Goal: Task Accomplishment & Management: Use online tool/utility

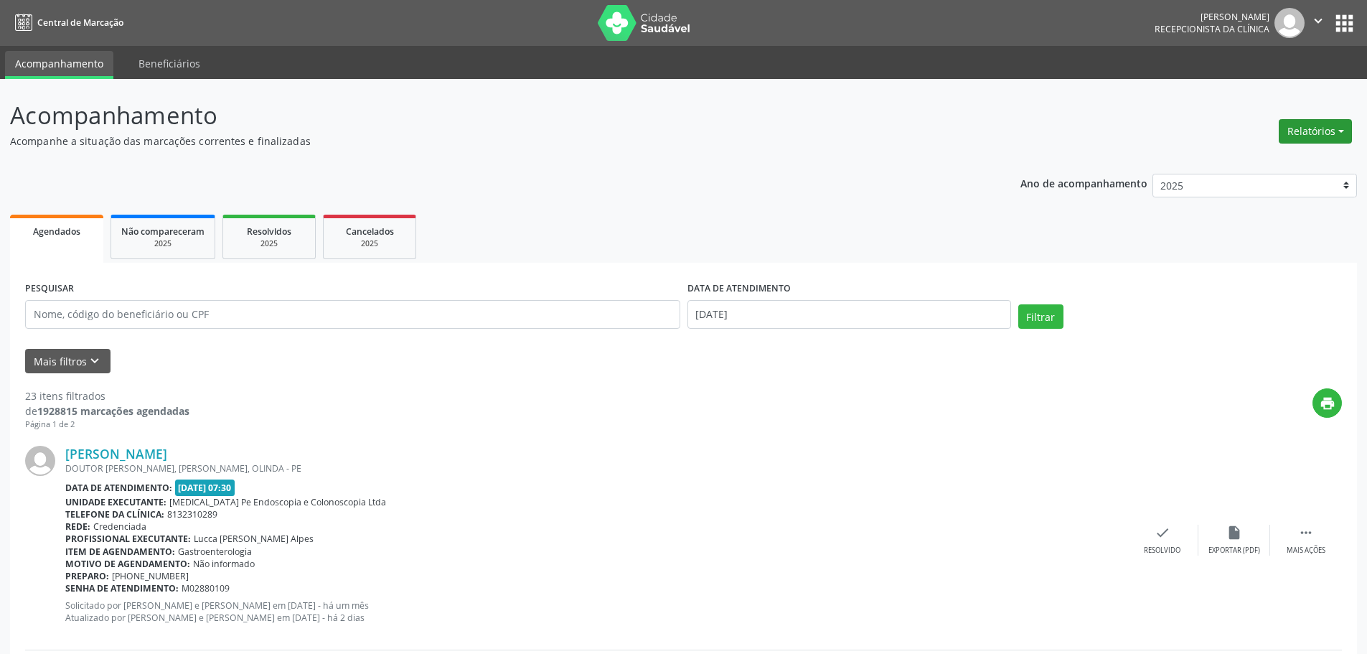
click at [1311, 123] on button "Relatórios" at bounding box center [1314, 131] width 73 height 24
click at [1256, 158] on link "Agendamentos" at bounding box center [1275, 162] width 154 height 20
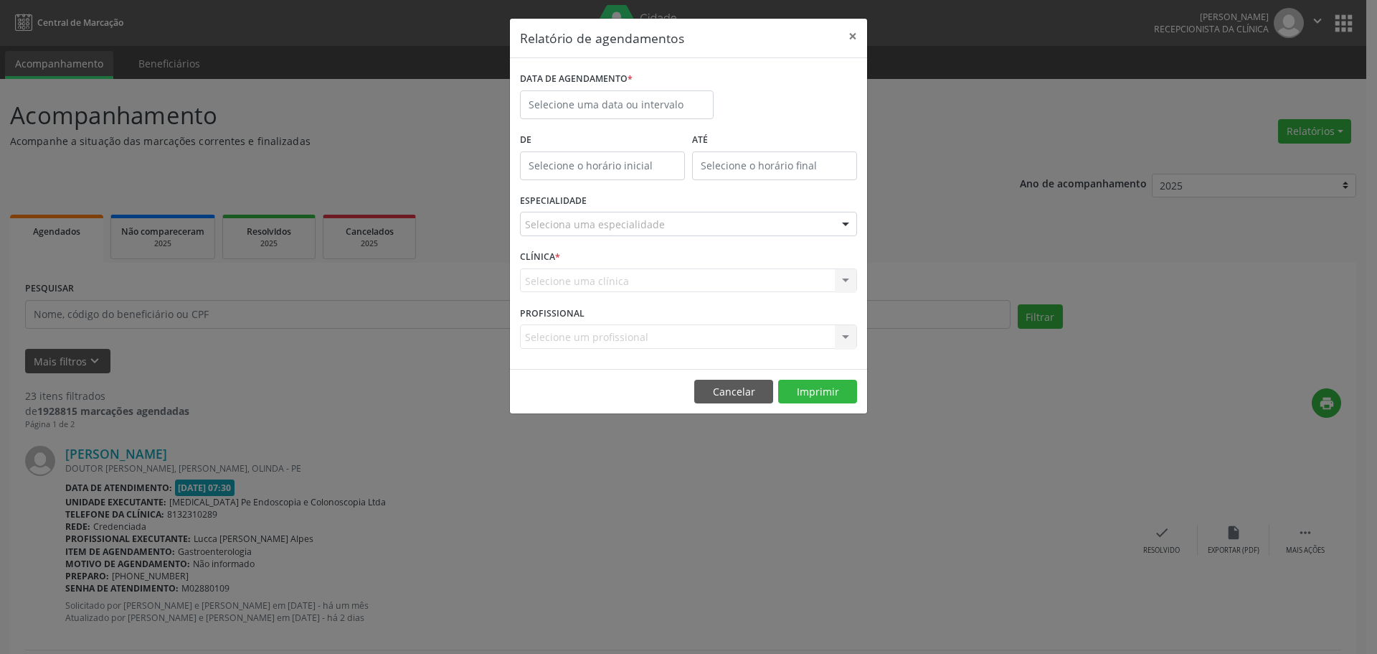
click at [583, 86] on label "DATA DE AGENDAMENTO *" at bounding box center [576, 79] width 113 height 22
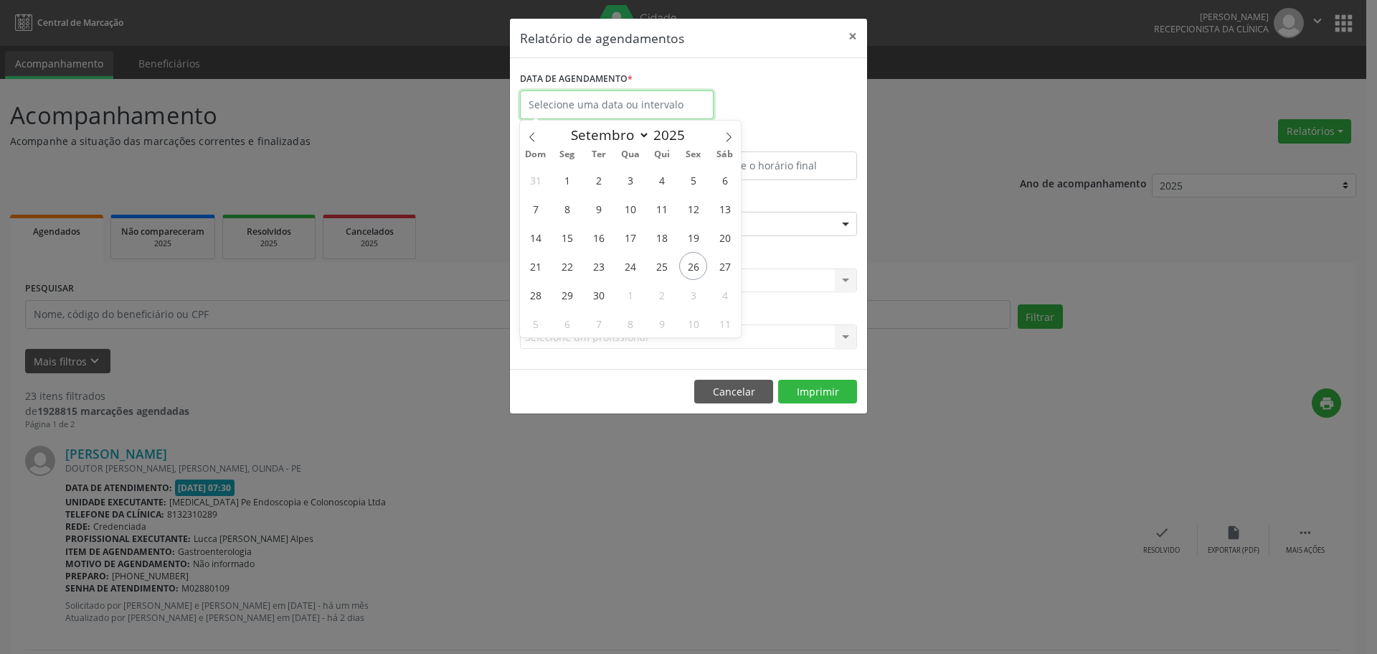
click at [587, 98] on input "text" at bounding box center [617, 104] width 194 height 29
click at [692, 265] on span "26" at bounding box center [693, 266] width 28 height 28
type input "[DATE]"
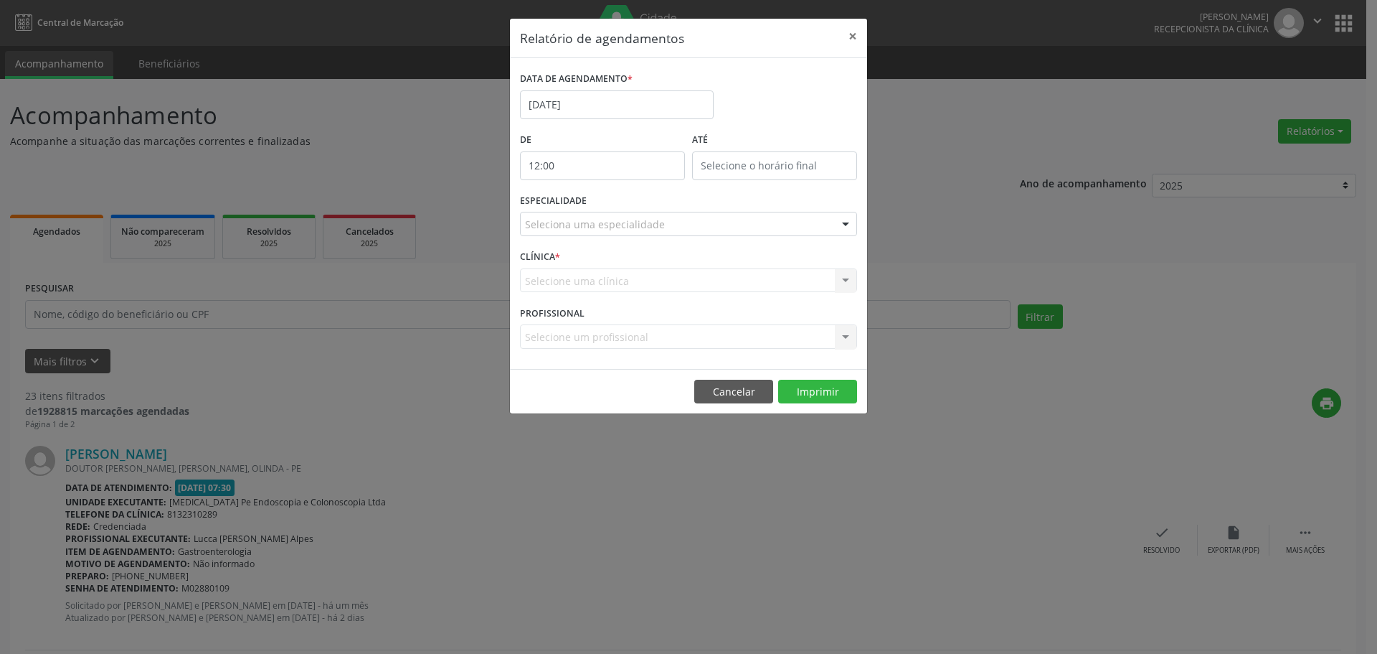
click at [605, 171] on input "12:00" at bounding box center [602, 165] width 165 height 29
click at [622, 202] on span at bounding box center [623, 204] width 10 height 14
type input "11:00"
type input "11"
click at [622, 202] on span at bounding box center [623, 204] width 10 height 14
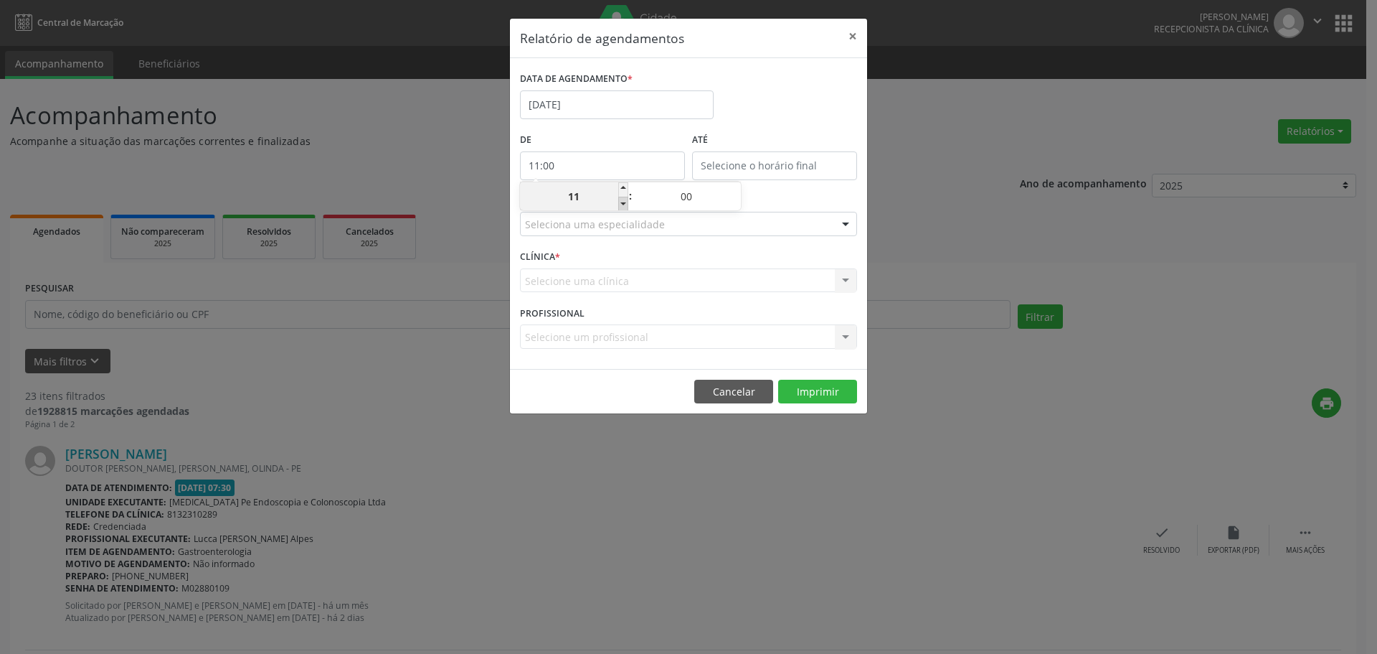
type input "10:00"
type input "10"
click at [622, 202] on span at bounding box center [623, 204] width 10 height 14
type input "09:00"
type input "09"
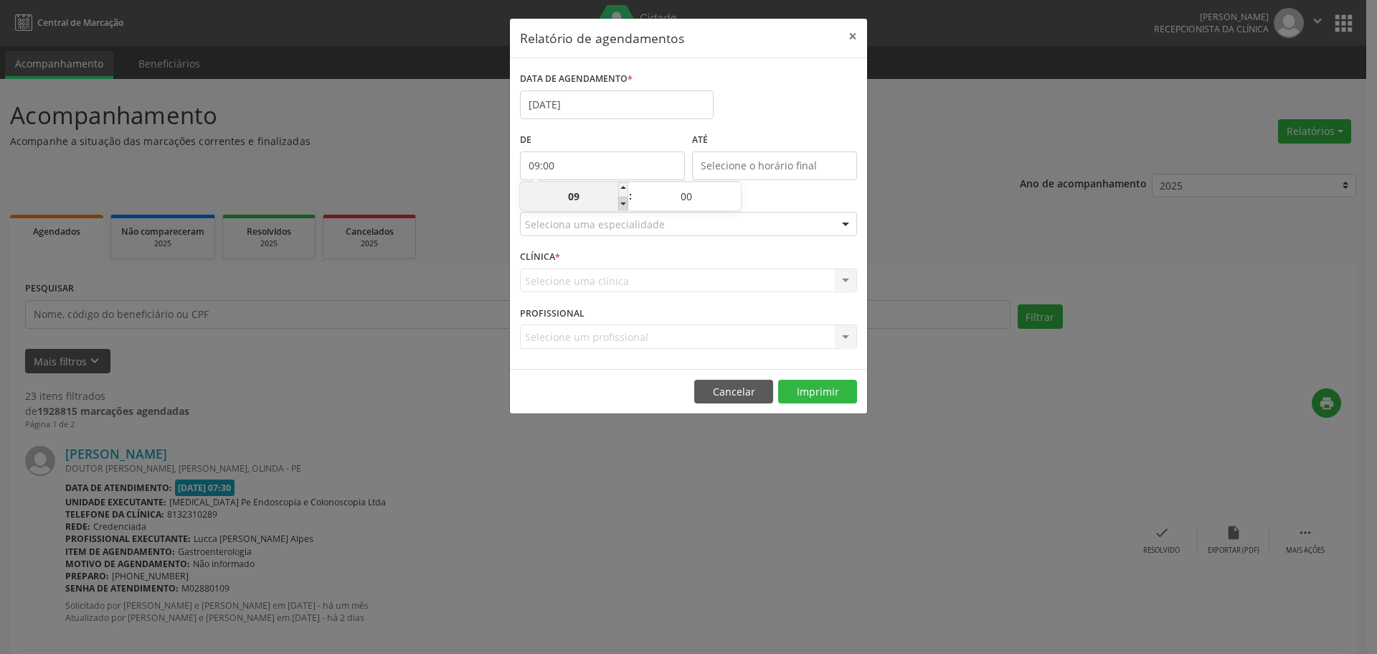
click at [622, 202] on span at bounding box center [623, 204] width 10 height 14
type input "08:00"
type input "08"
type input "12:00"
click at [798, 166] on input "12:00" at bounding box center [774, 165] width 165 height 29
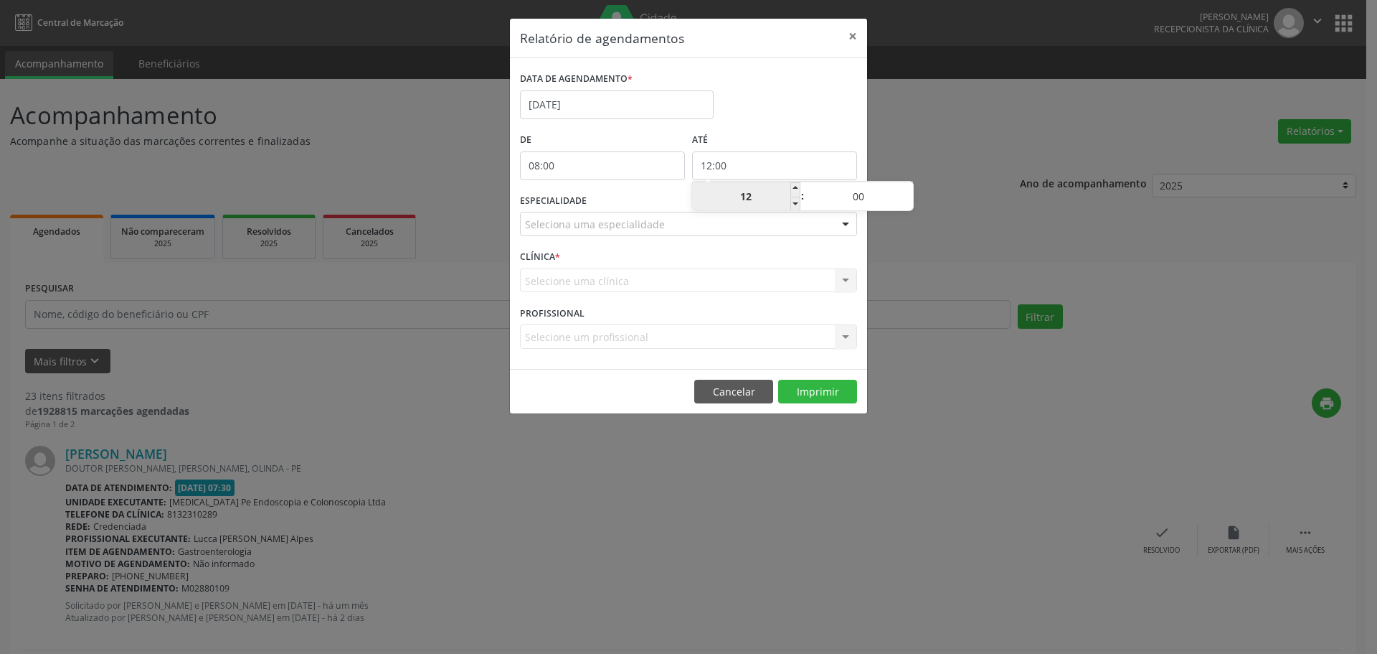
click at [753, 197] on input "12" at bounding box center [746, 196] width 108 height 29
click at [1003, 232] on div "Relatório de agendamentos × DATA DE AGENDAMENTO * [DATE] De 08:00 ATÉ 12:00 ESP…" at bounding box center [688, 327] width 1377 height 654
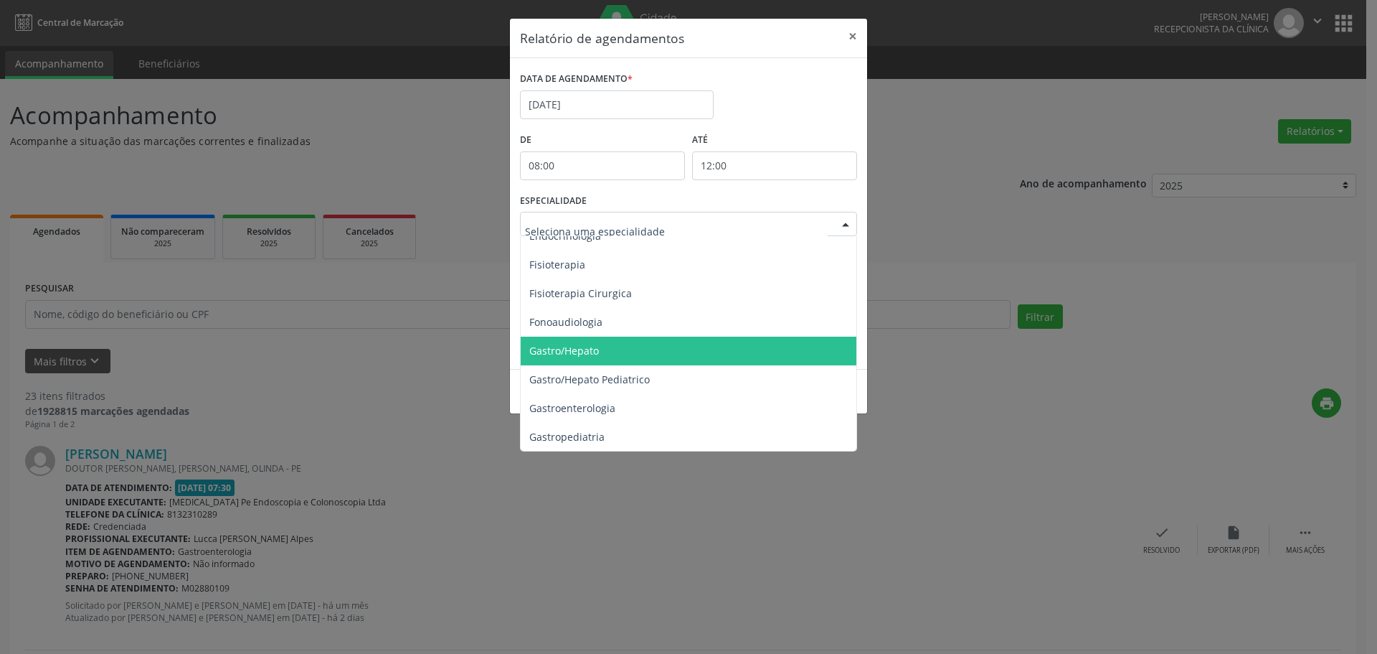
scroll to position [861, 0]
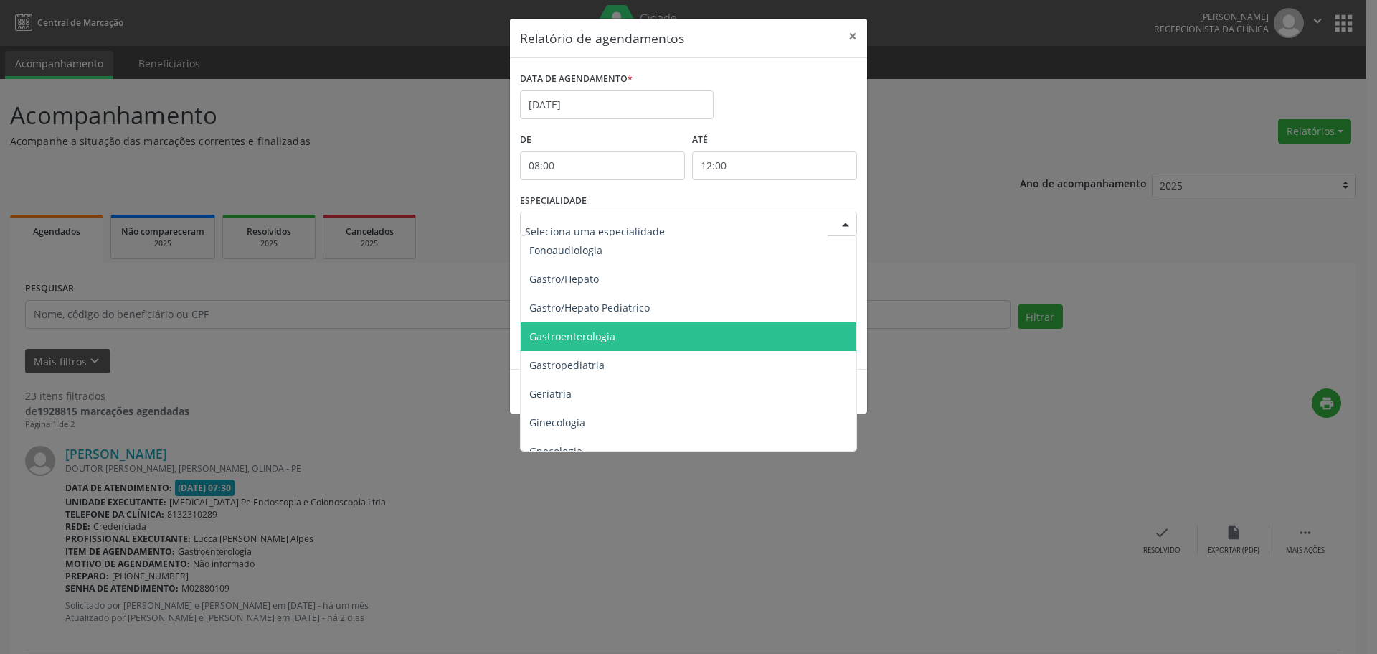
click at [653, 343] on span "Gastroenterologia" at bounding box center [690, 336] width 338 height 29
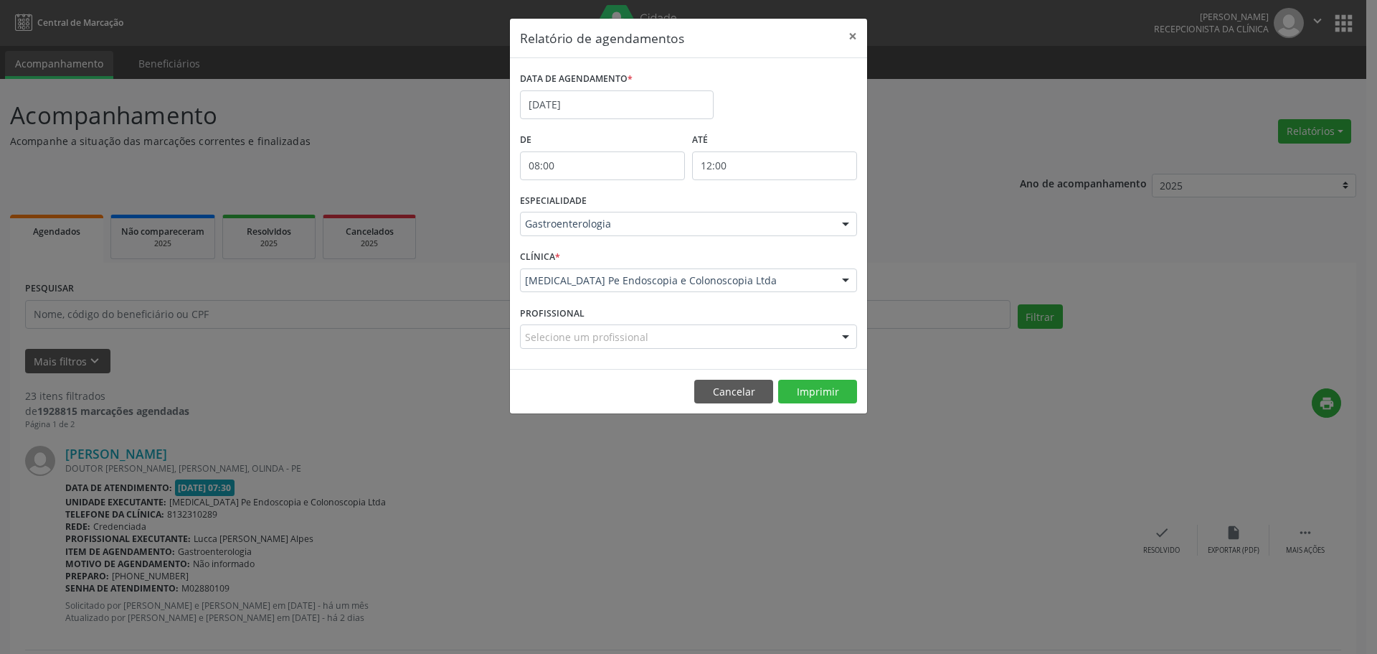
click at [679, 329] on div "Selecione um profissional" at bounding box center [688, 336] width 337 height 24
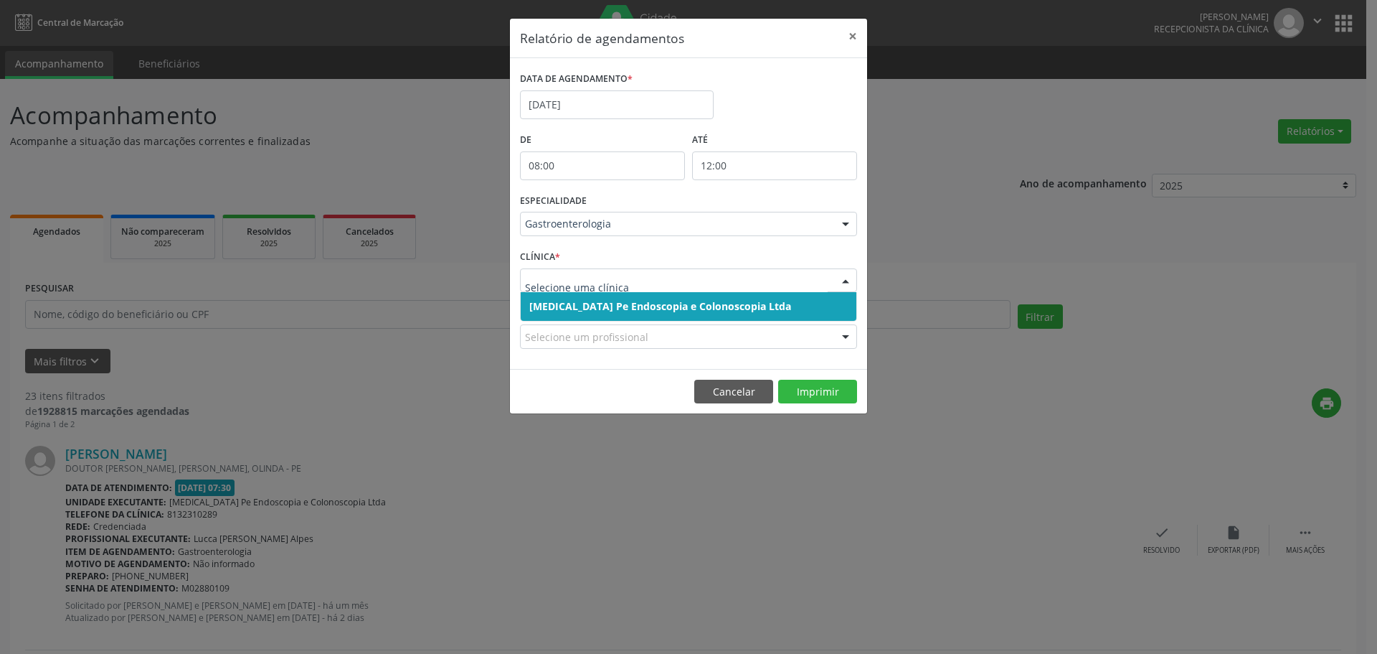
click at [641, 306] on span "[MEDICAL_DATA] Pe Endoscopia e Colonoscopia Ltda" at bounding box center [660, 306] width 262 height 14
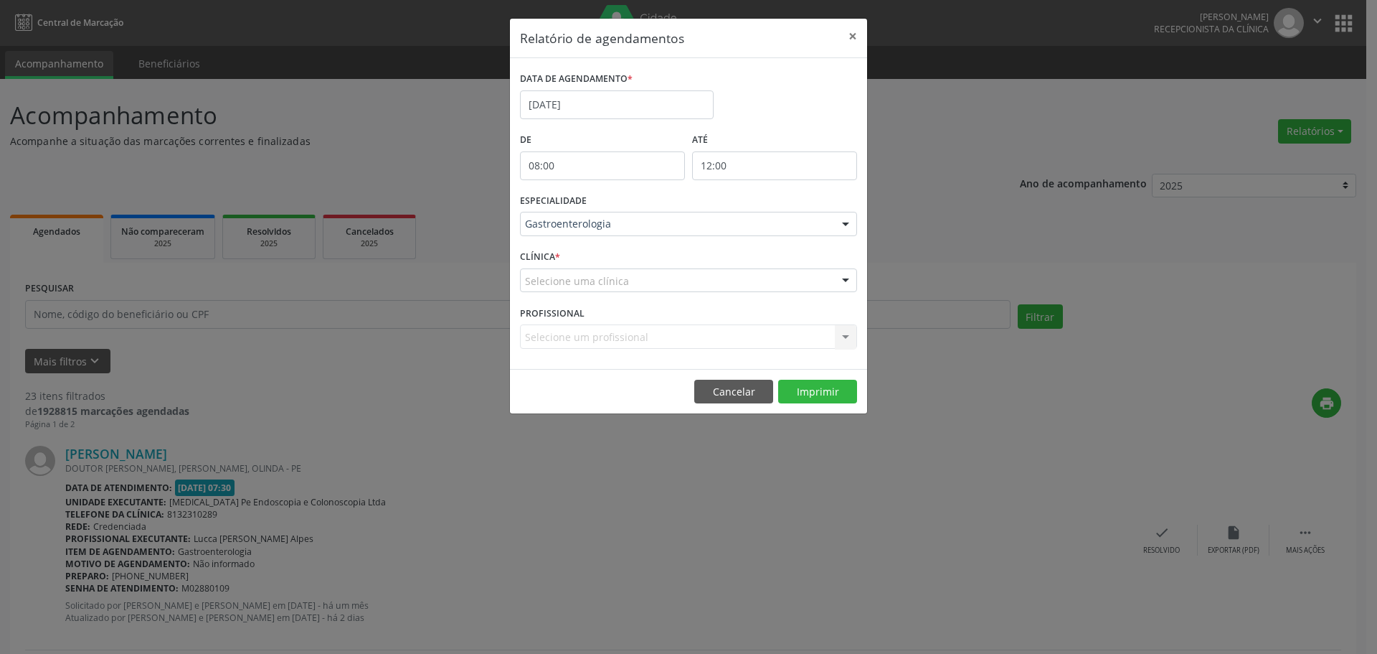
click at [653, 281] on div "Selecione uma clínica" at bounding box center [688, 280] width 337 height 24
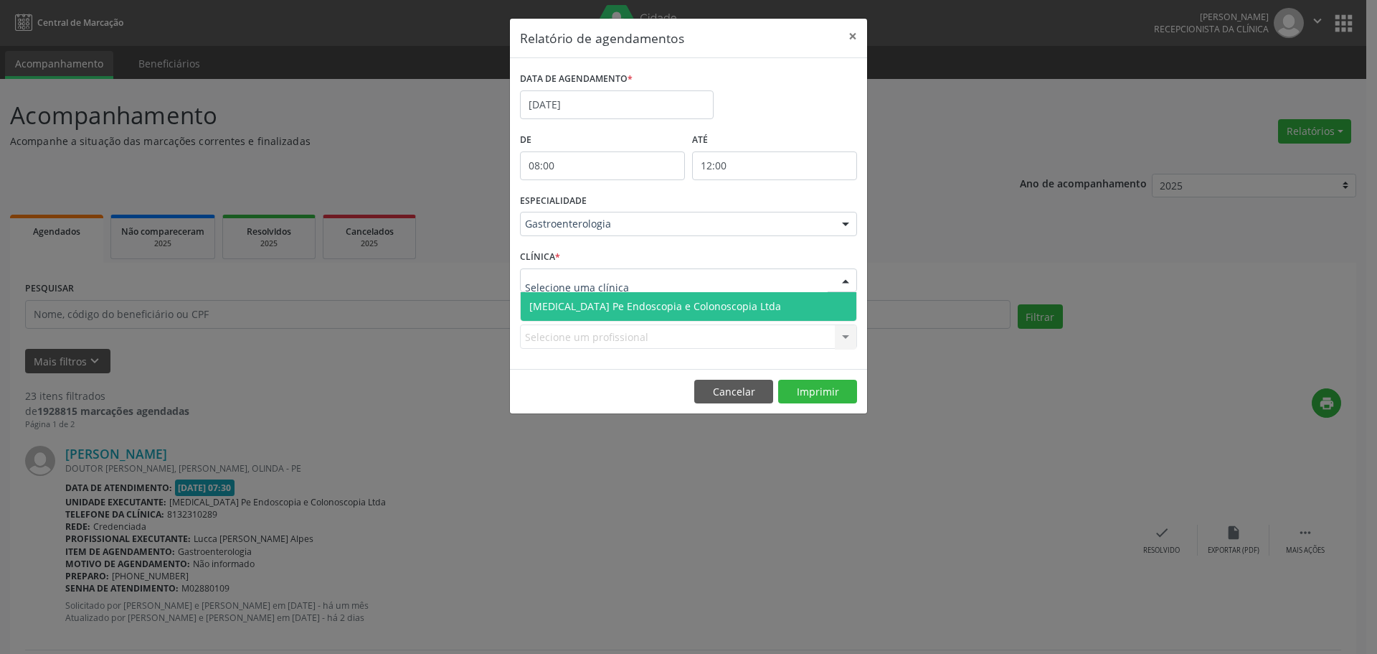
click at [640, 312] on span "[MEDICAL_DATA] Pe Endoscopia e Colonoscopia Ltda" at bounding box center [655, 306] width 252 height 14
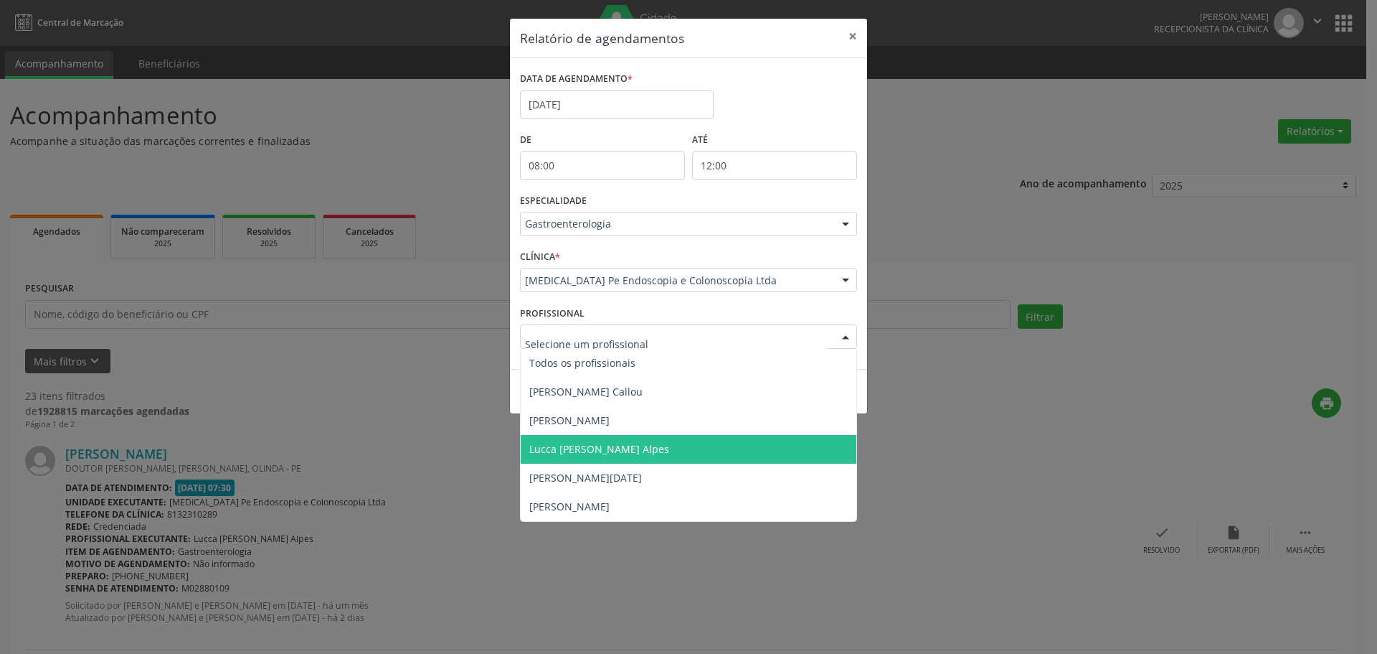
click at [628, 435] on span "Lucca [PERSON_NAME] Alpes" at bounding box center [689, 449] width 336 height 29
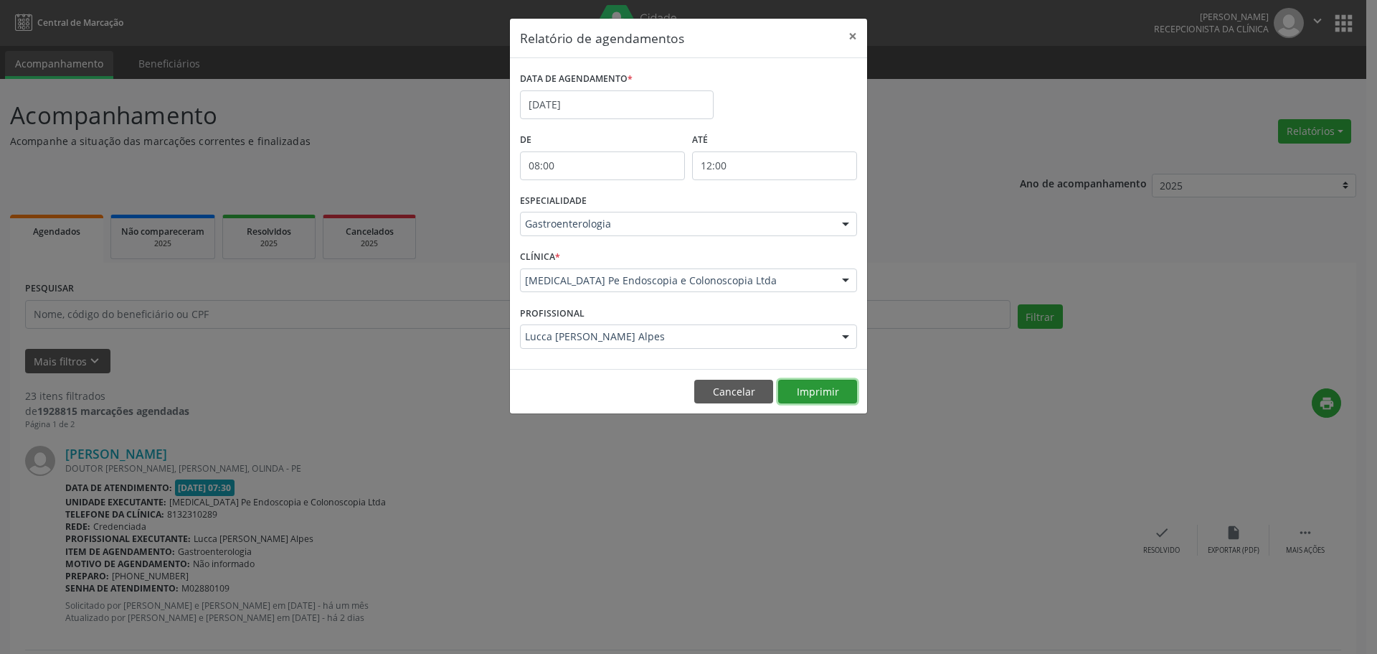
click at [841, 399] on button "Imprimir" at bounding box center [817, 391] width 79 height 24
